Goal: Task Accomplishment & Management: Use online tool/utility

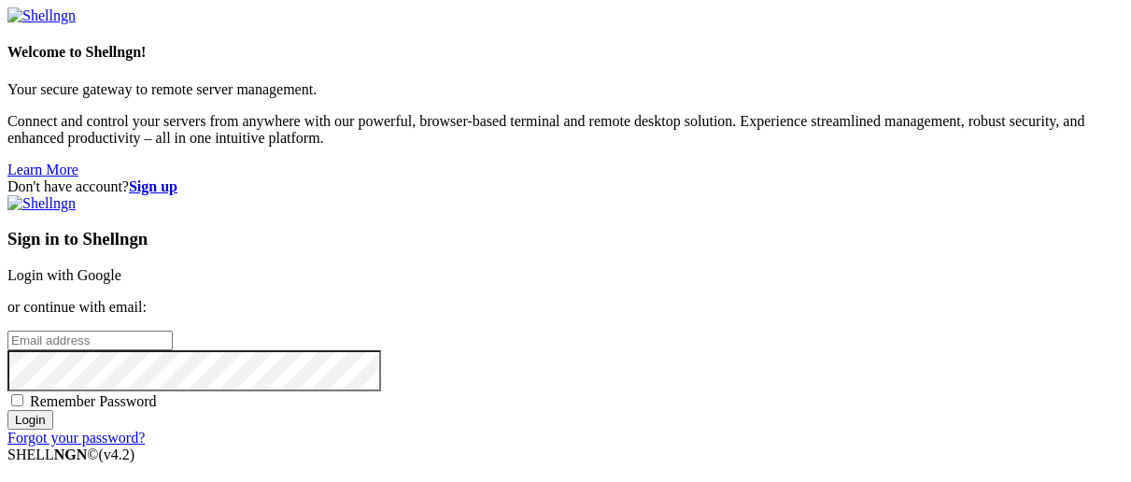
click at [121, 267] on link "Login with Google" at bounding box center [64, 275] width 114 height 16
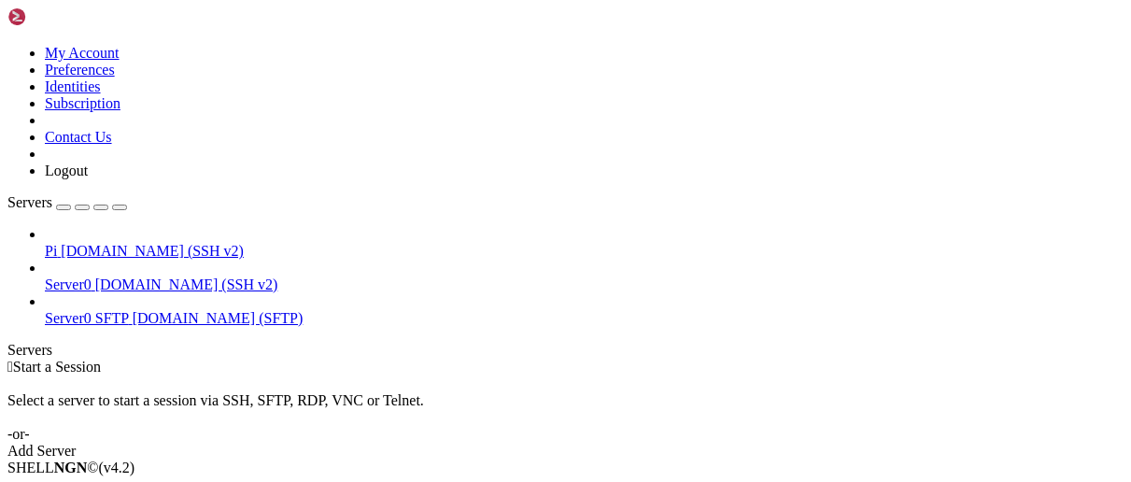
click at [124, 243] on span "[DOMAIN_NAME] (SSH v2)" at bounding box center [152, 251] width 183 height 16
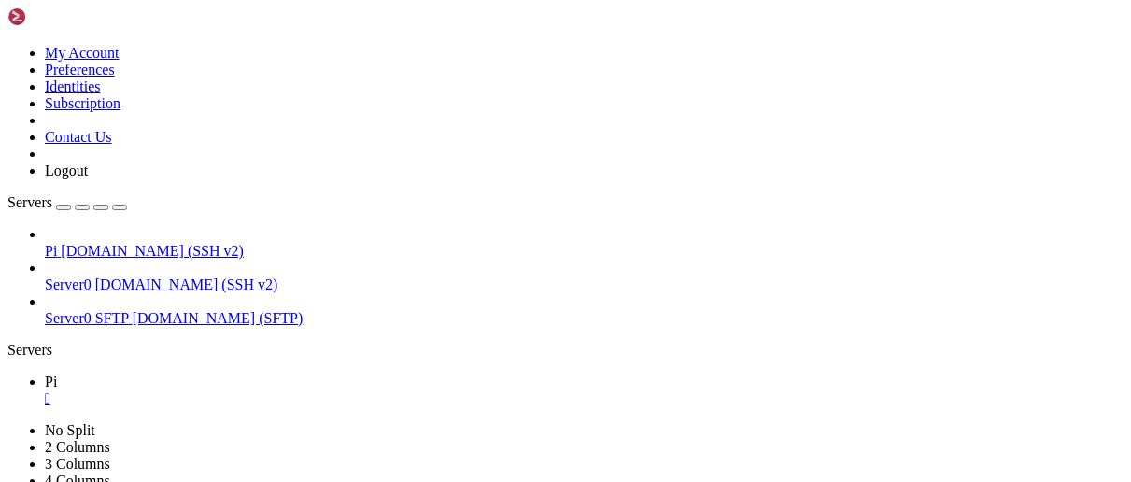
drag, startPoint x: 135, startPoint y: 884, endPoint x: 345, endPoint y: 1051, distance: 267.2
drag, startPoint x: 672, startPoint y: 1081, endPoint x: 16, endPoint y: 1072, distance: 656.5
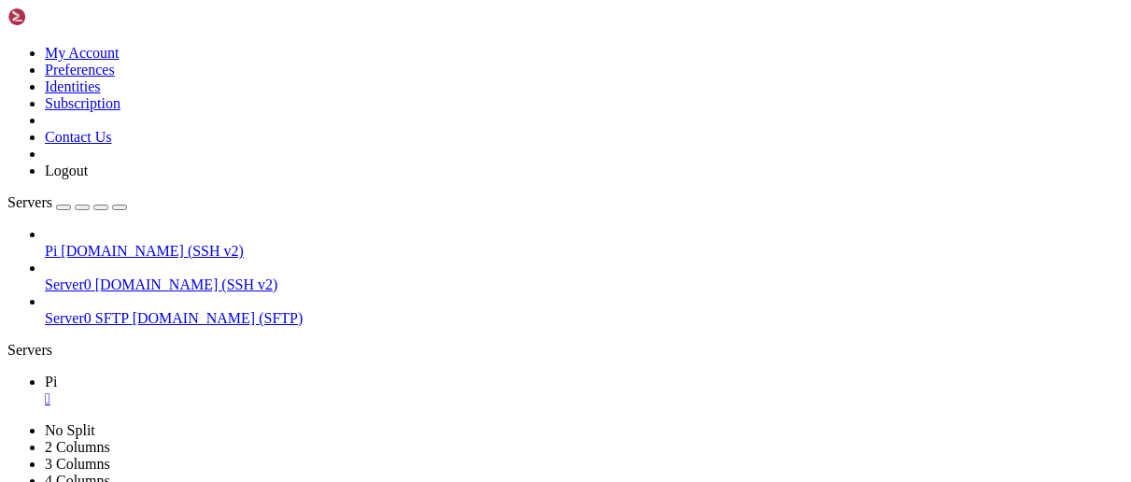
click at [120, 207] on icon "button" at bounding box center [120, 207] width 0 height 0
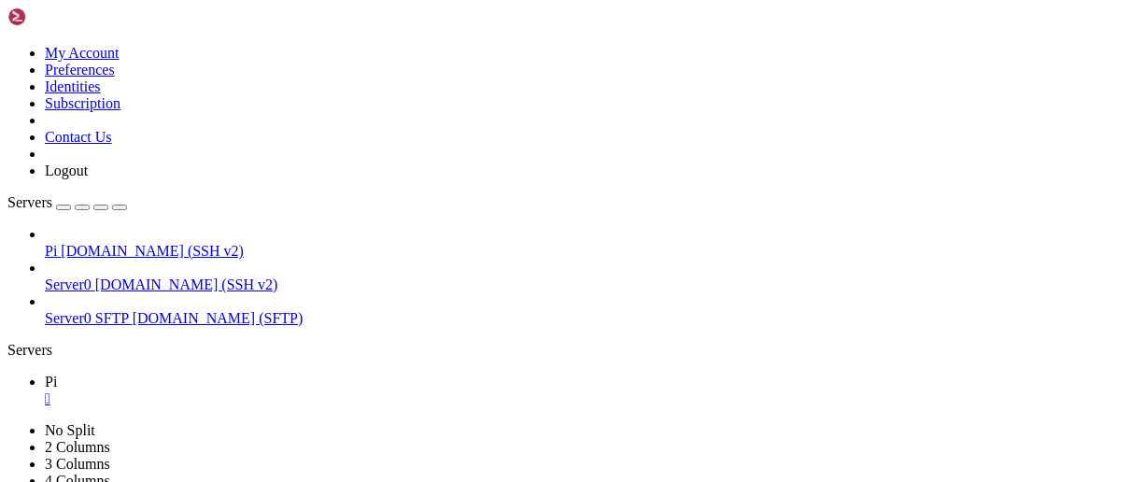
drag, startPoint x: 401, startPoint y: 1071, endPoint x: 16, endPoint y: 830, distance: 453.9
